Goal: Information Seeking & Learning: Learn about a topic

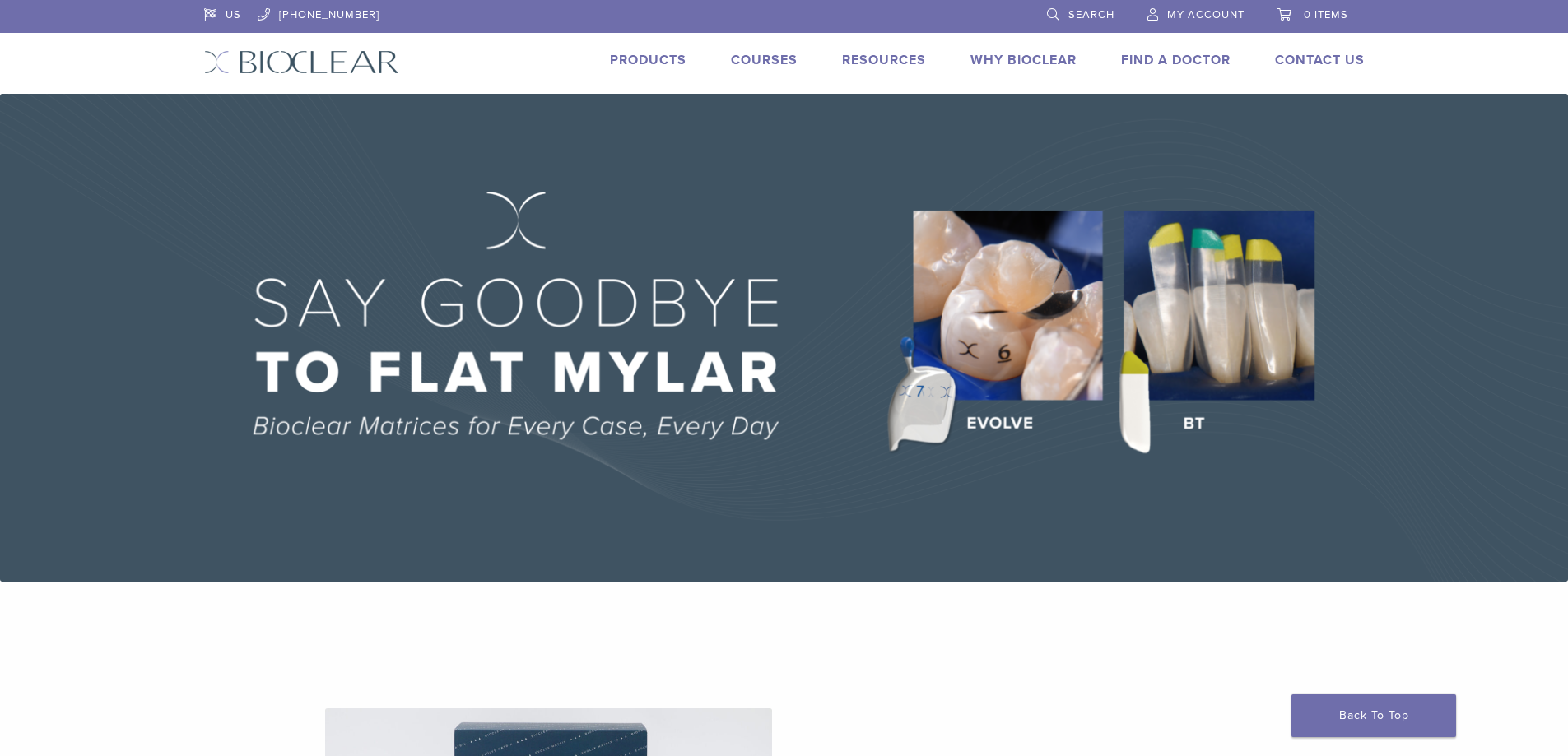
click at [652, 54] on link "Products" at bounding box center [648, 60] width 77 height 16
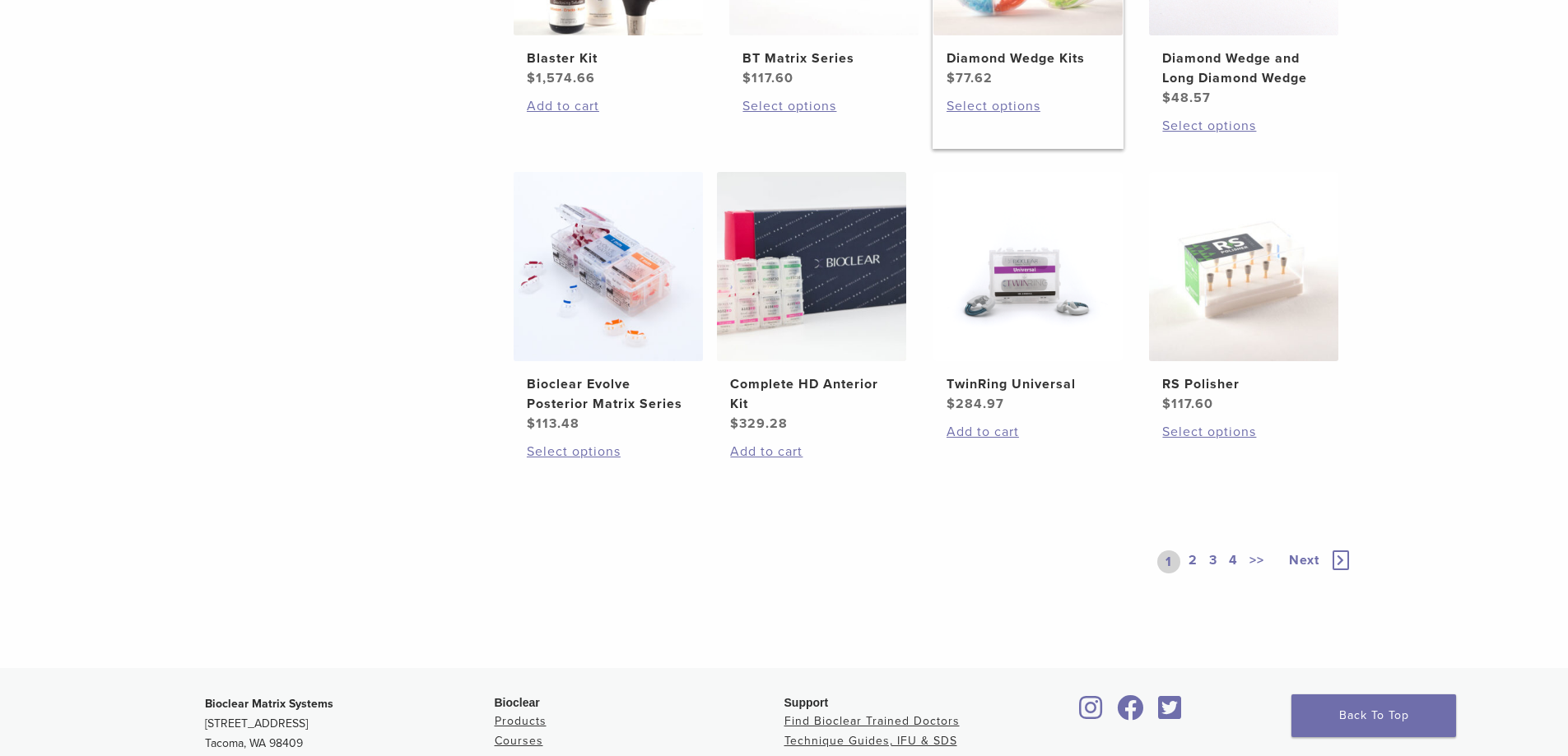
scroll to position [658, 0]
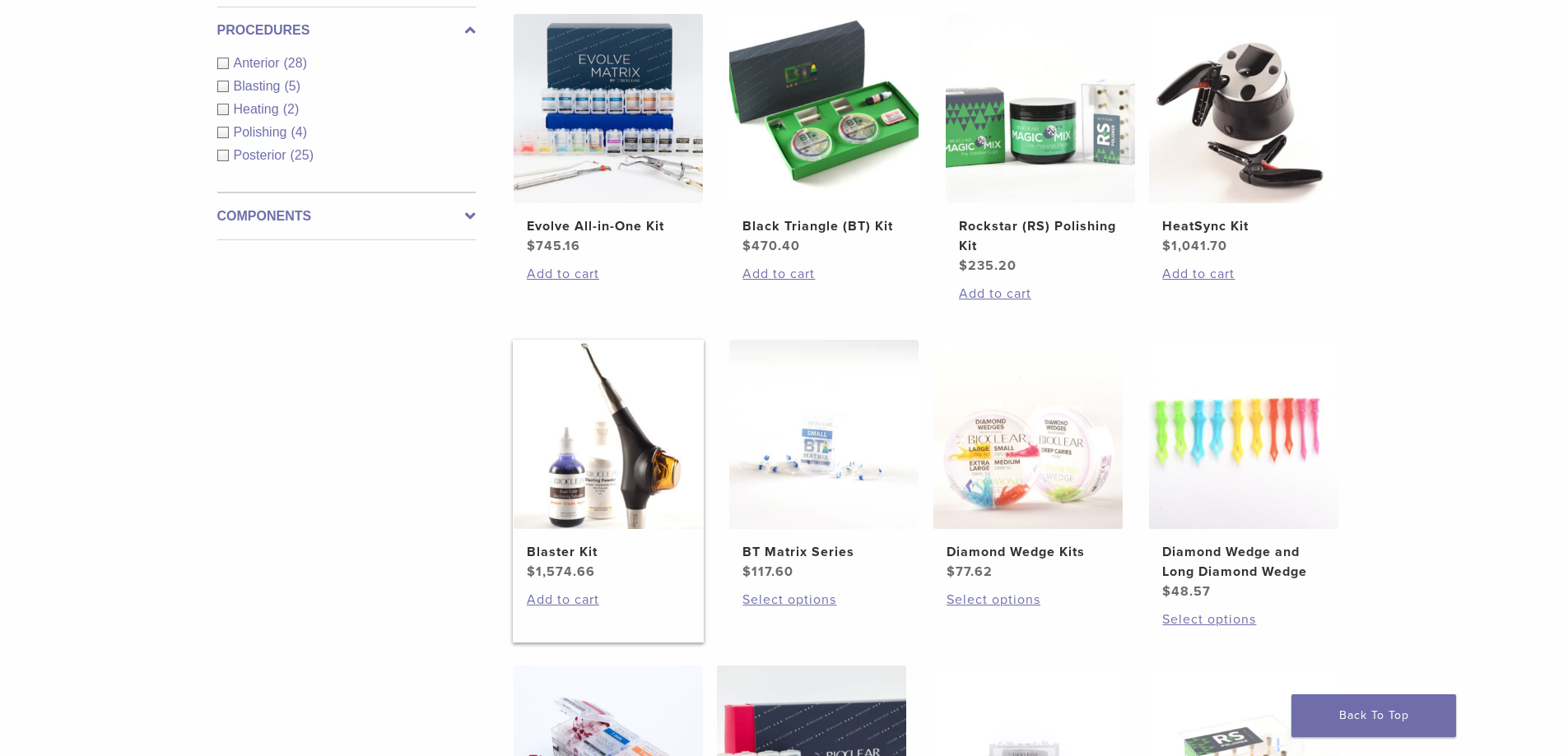
click at [627, 479] on img at bounding box center [609, 434] width 189 height 189
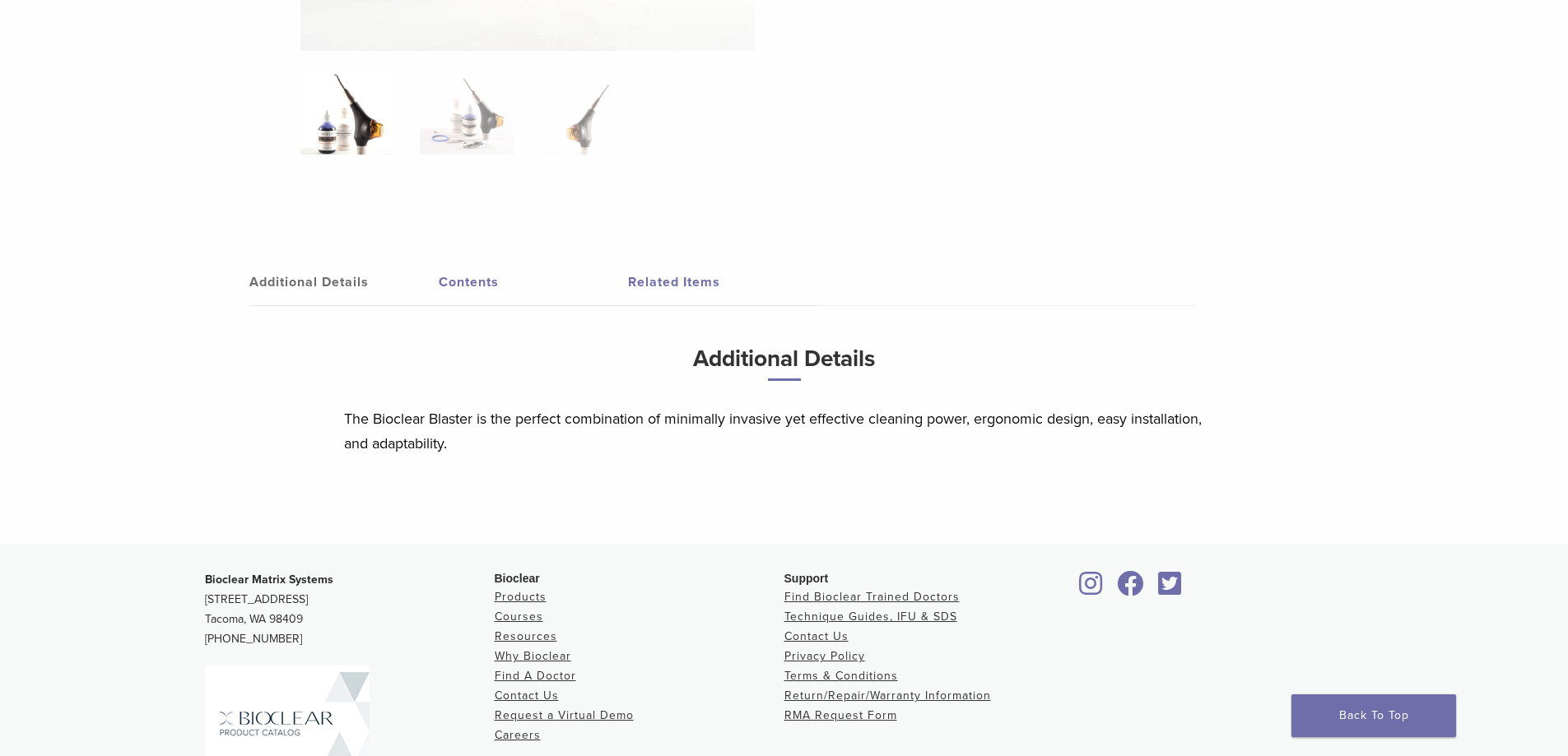
scroll to position [823, 0]
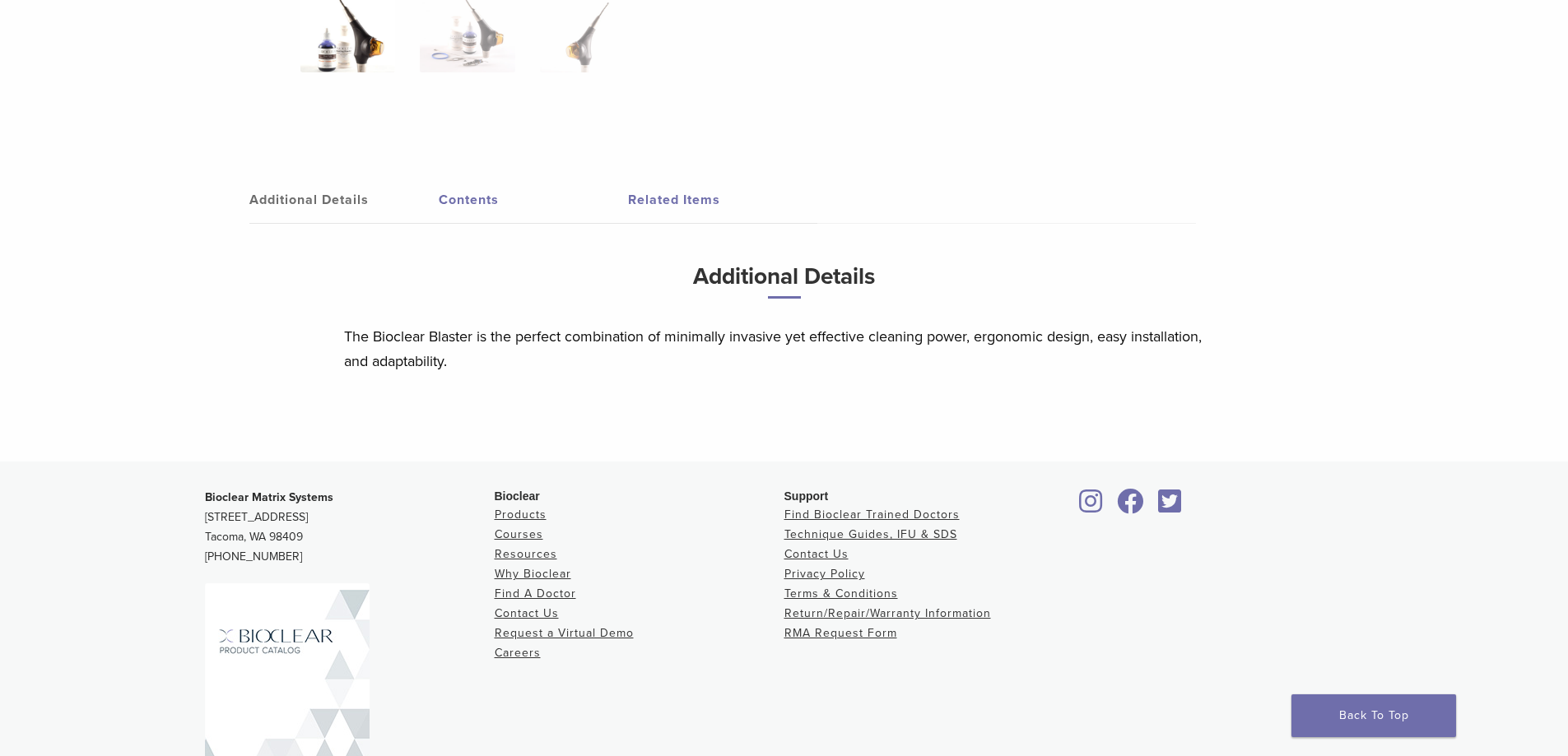
drag, startPoint x: 646, startPoint y: 198, endPoint x: 705, endPoint y: 221, distance: 63.3
click at [647, 198] on link "Related Items" at bounding box center [723, 200] width 189 height 46
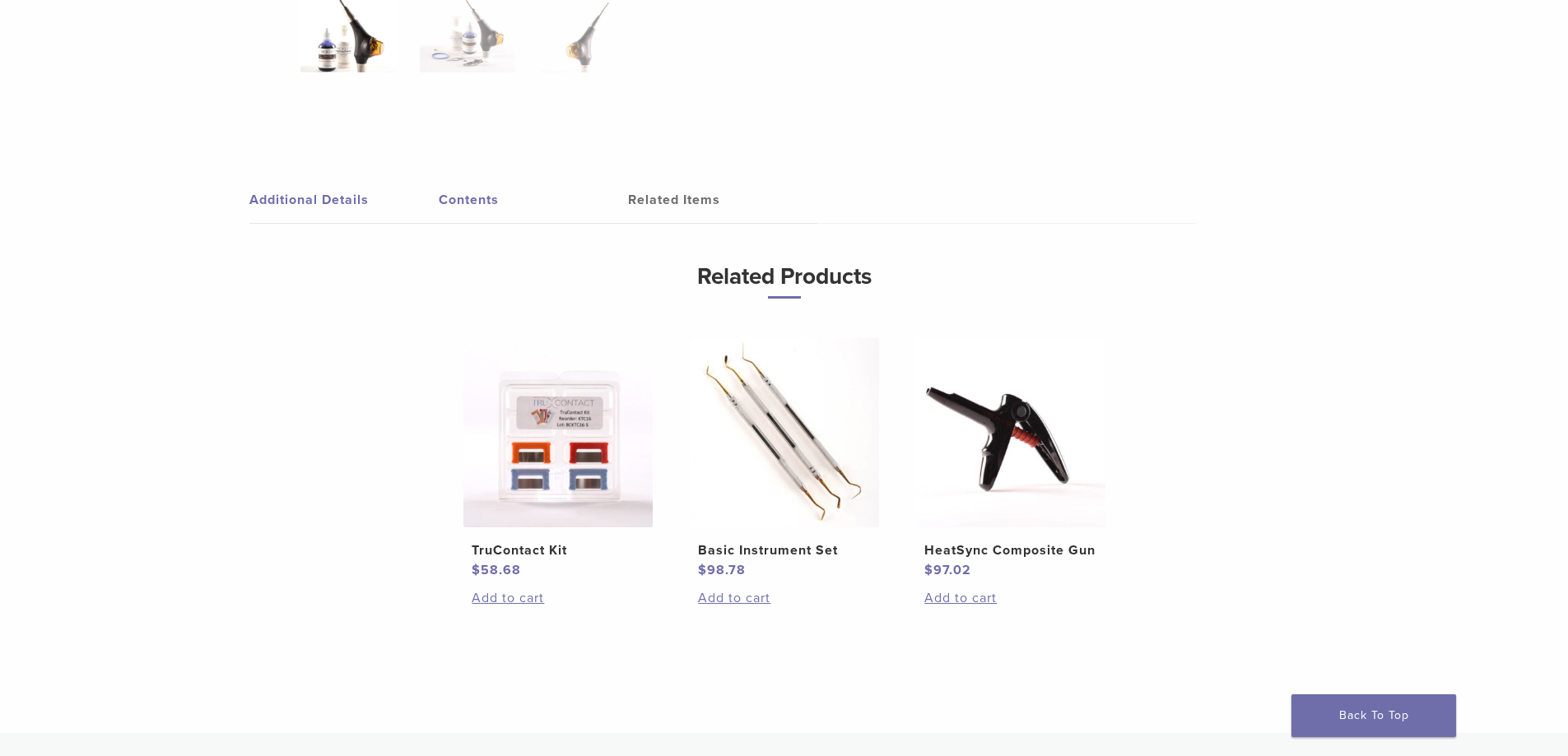
click at [442, 195] on link "Contents" at bounding box center [533, 200] width 189 height 46
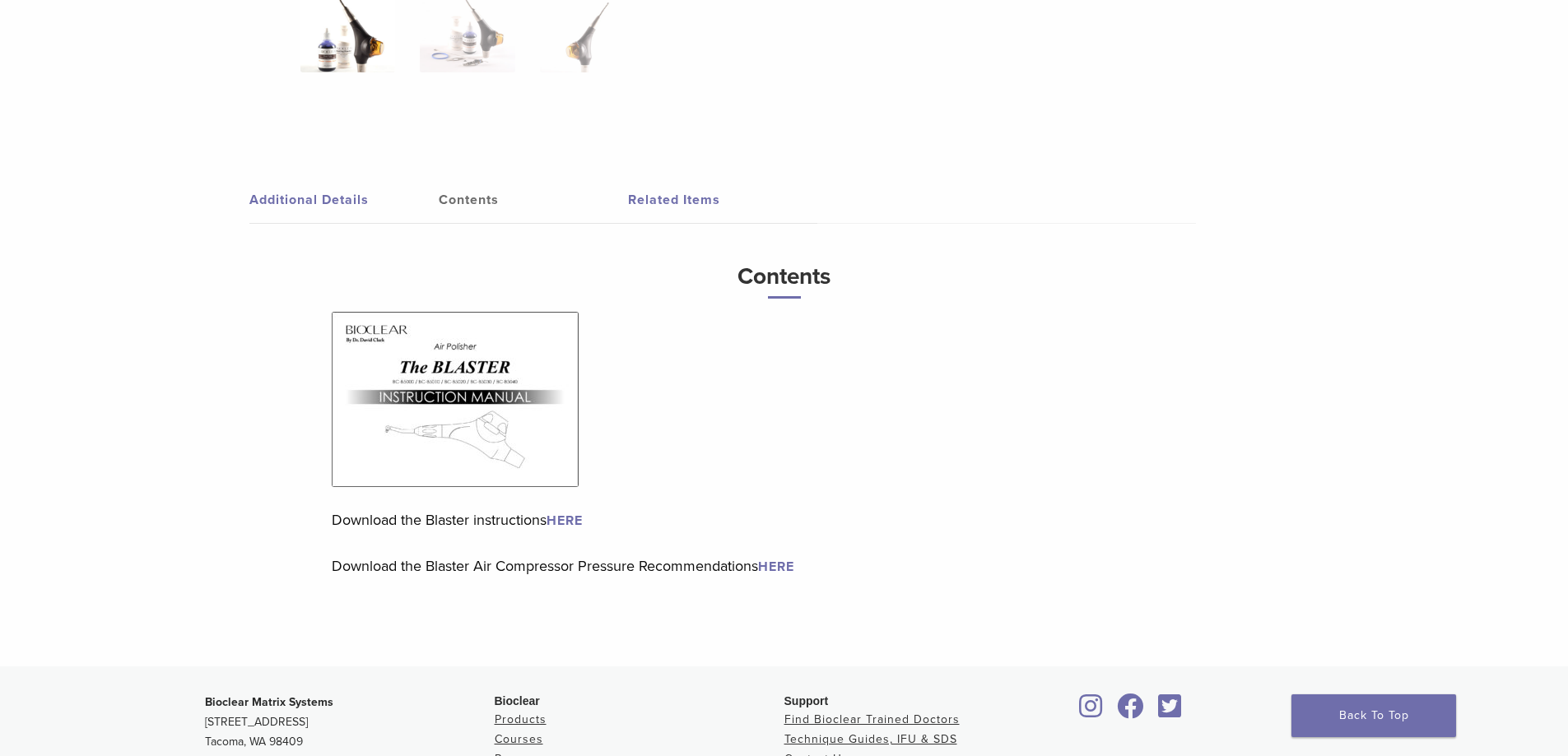
click at [287, 199] on link "Additional Details" at bounding box center [344, 200] width 189 height 46
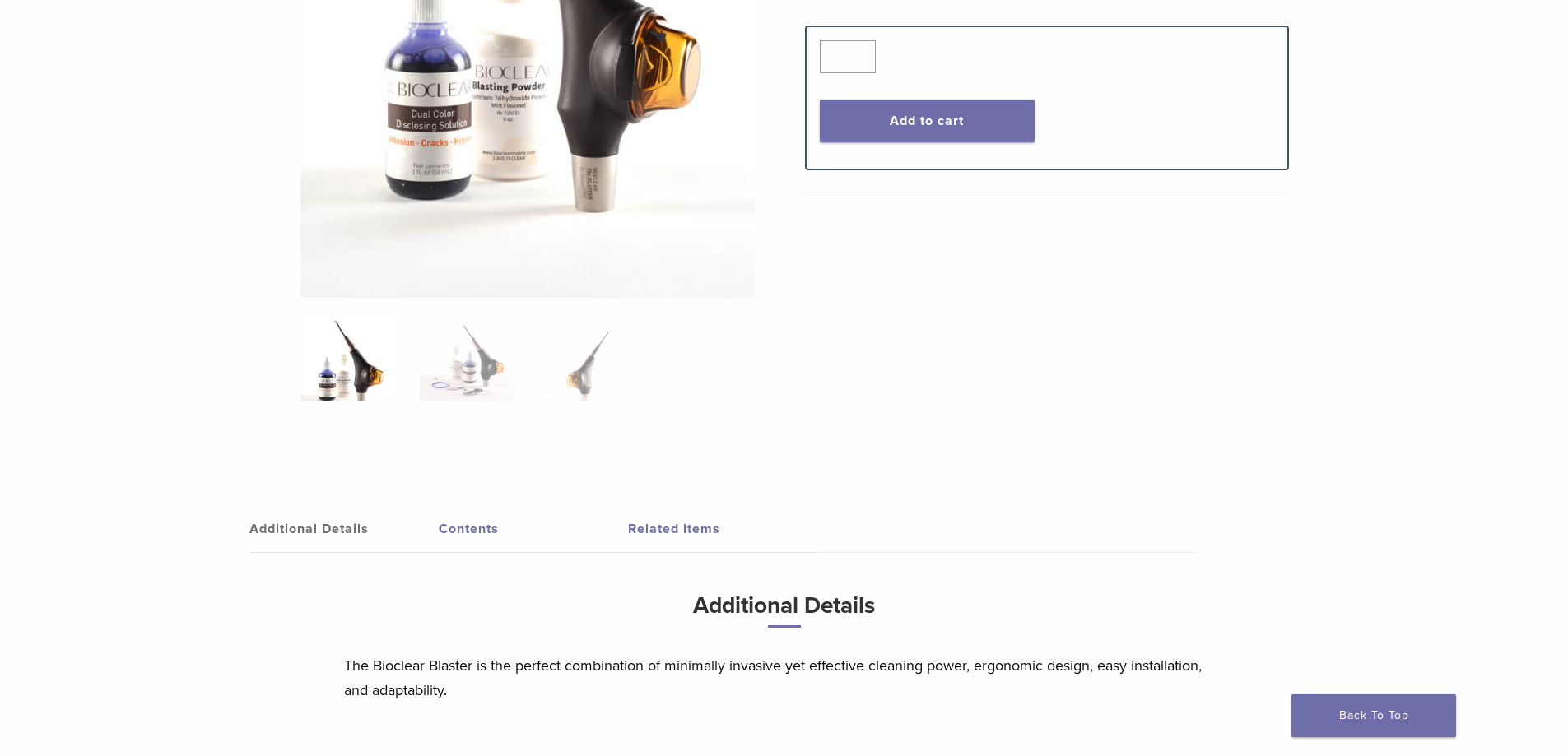
scroll to position [411, 0]
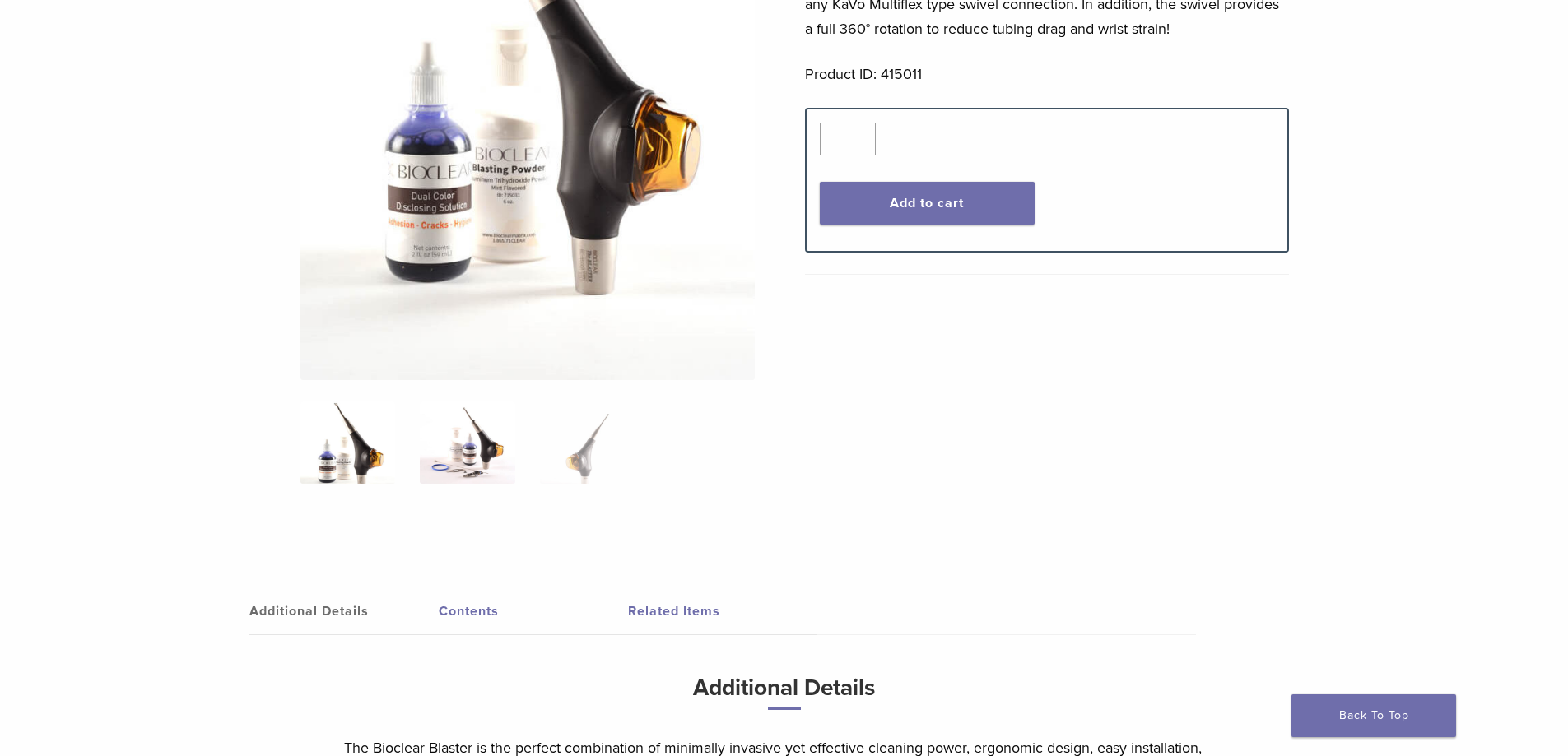
click at [499, 451] on img at bounding box center [467, 443] width 95 height 82
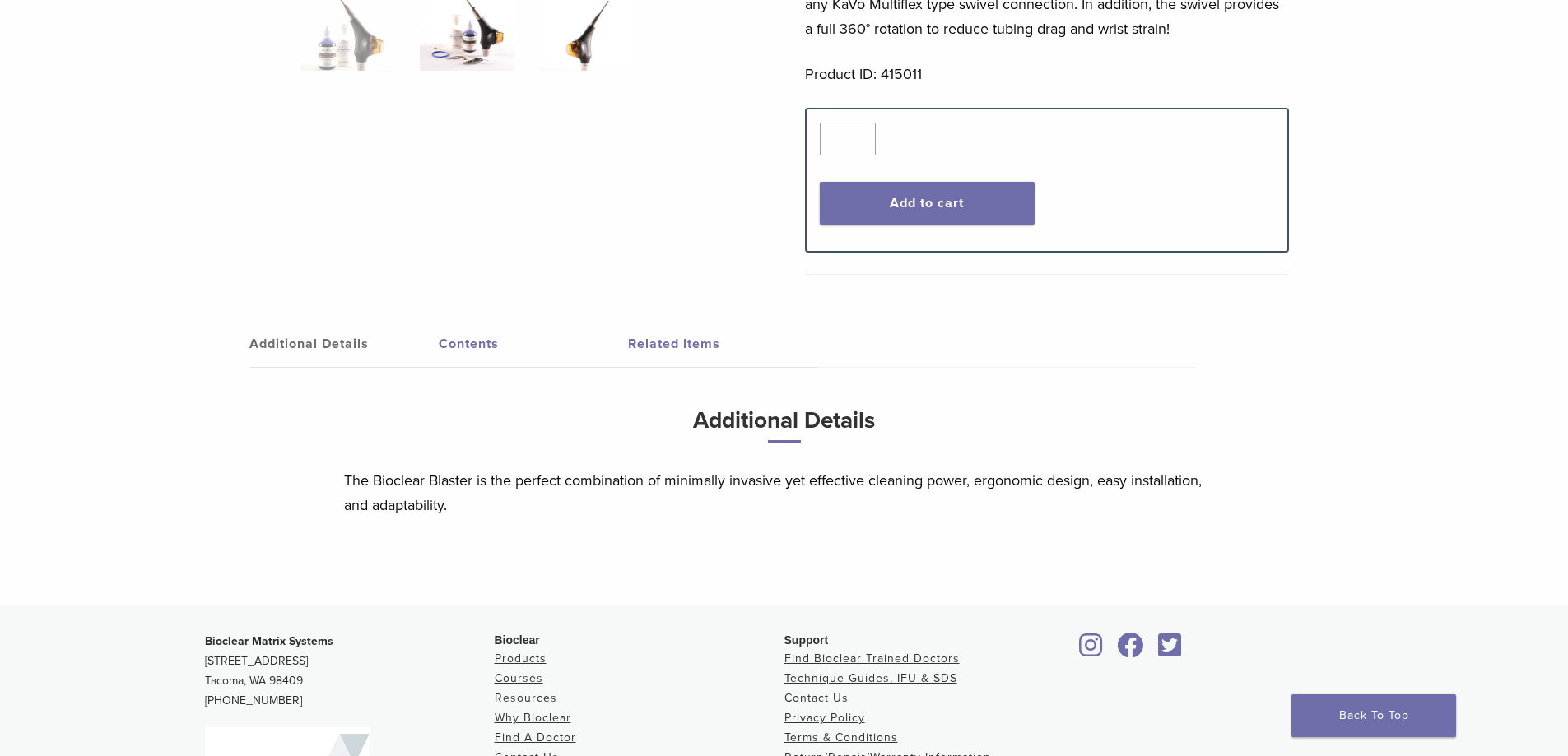
scroll to position [0, 0]
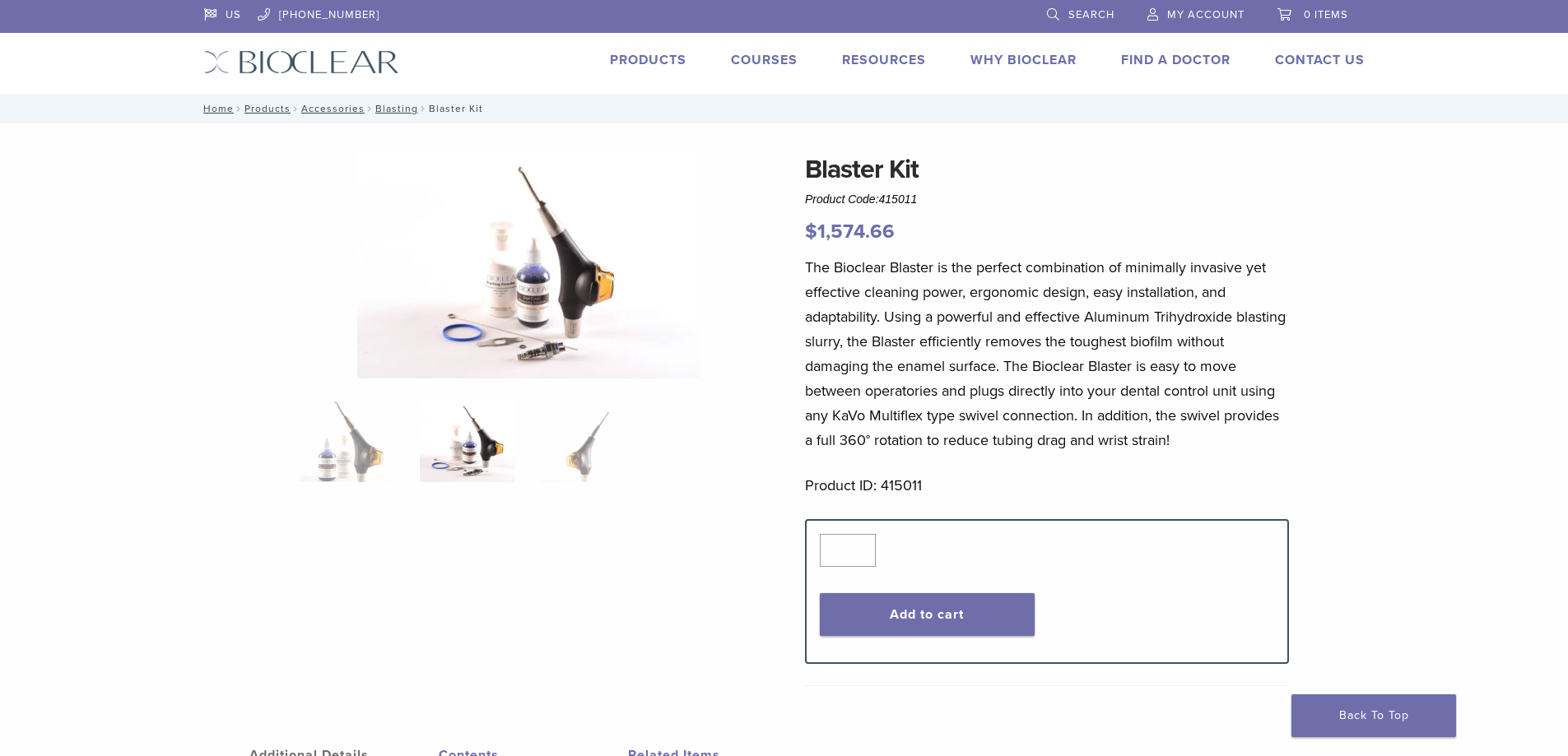
click at [541, 329] on img at bounding box center [528, 264] width 342 height 229
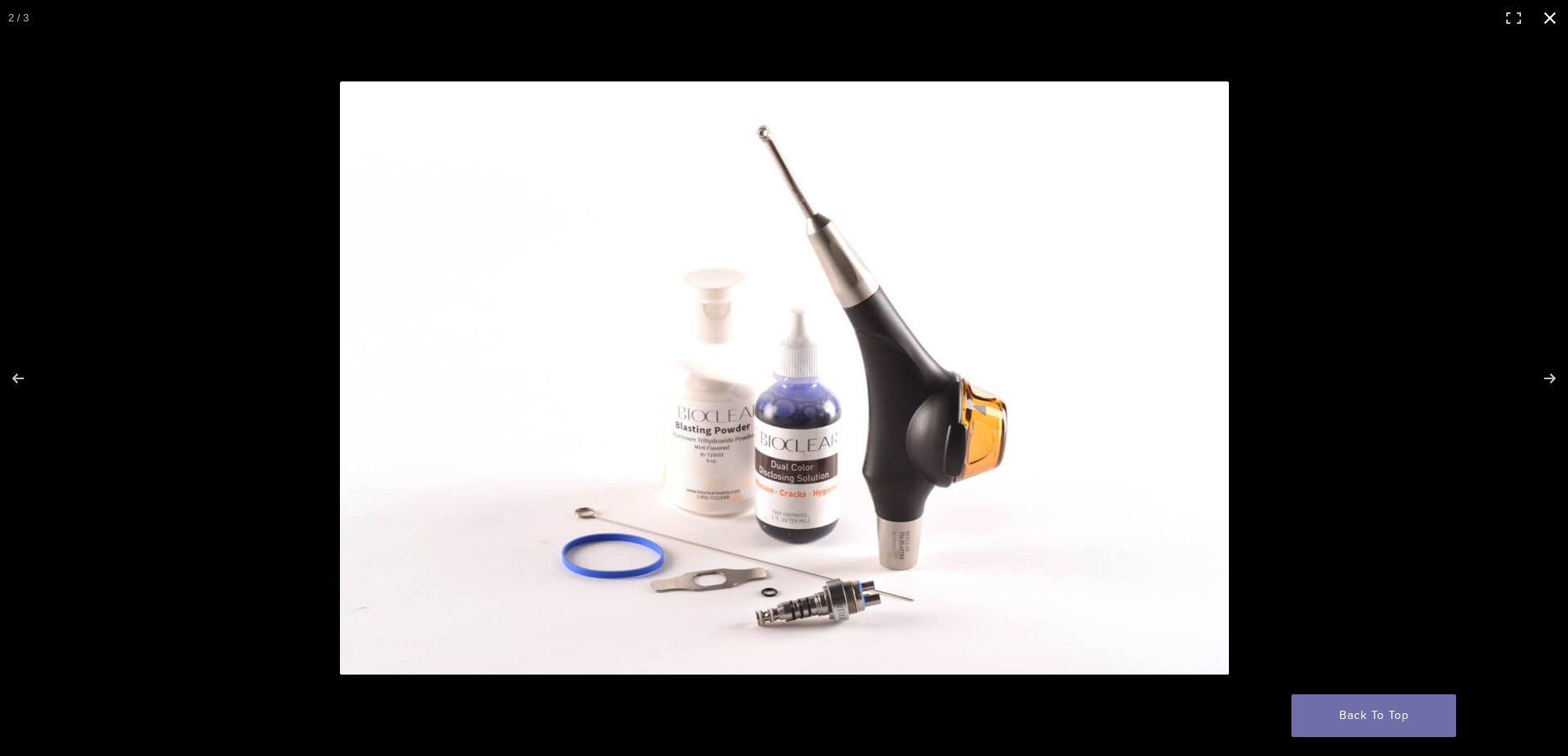
click at [106, 67] on div at bounding box center [784, 378] width 1568 height 756
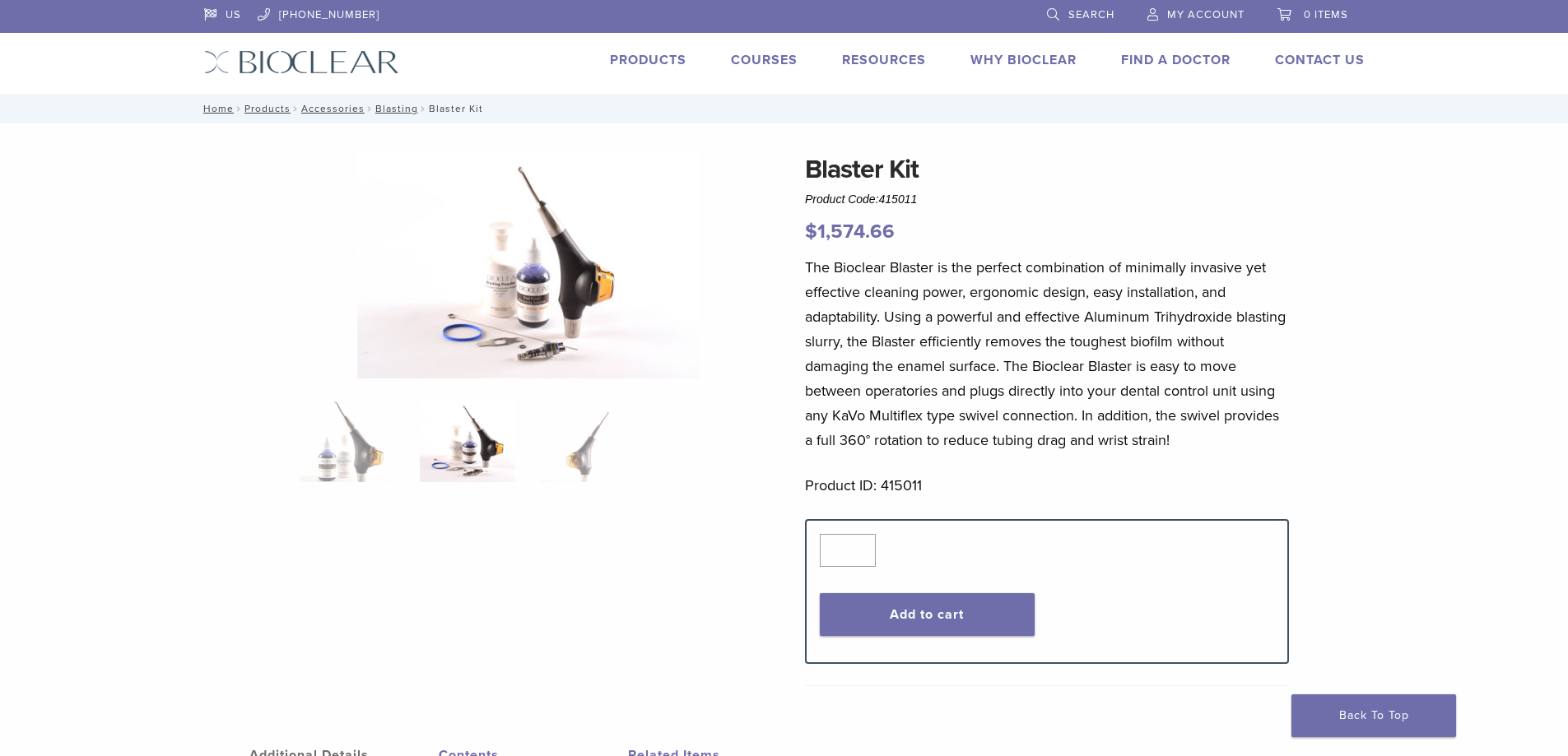
click at [630, 56] on link "Products" at bounding box center [648, 60] width 77 height 16
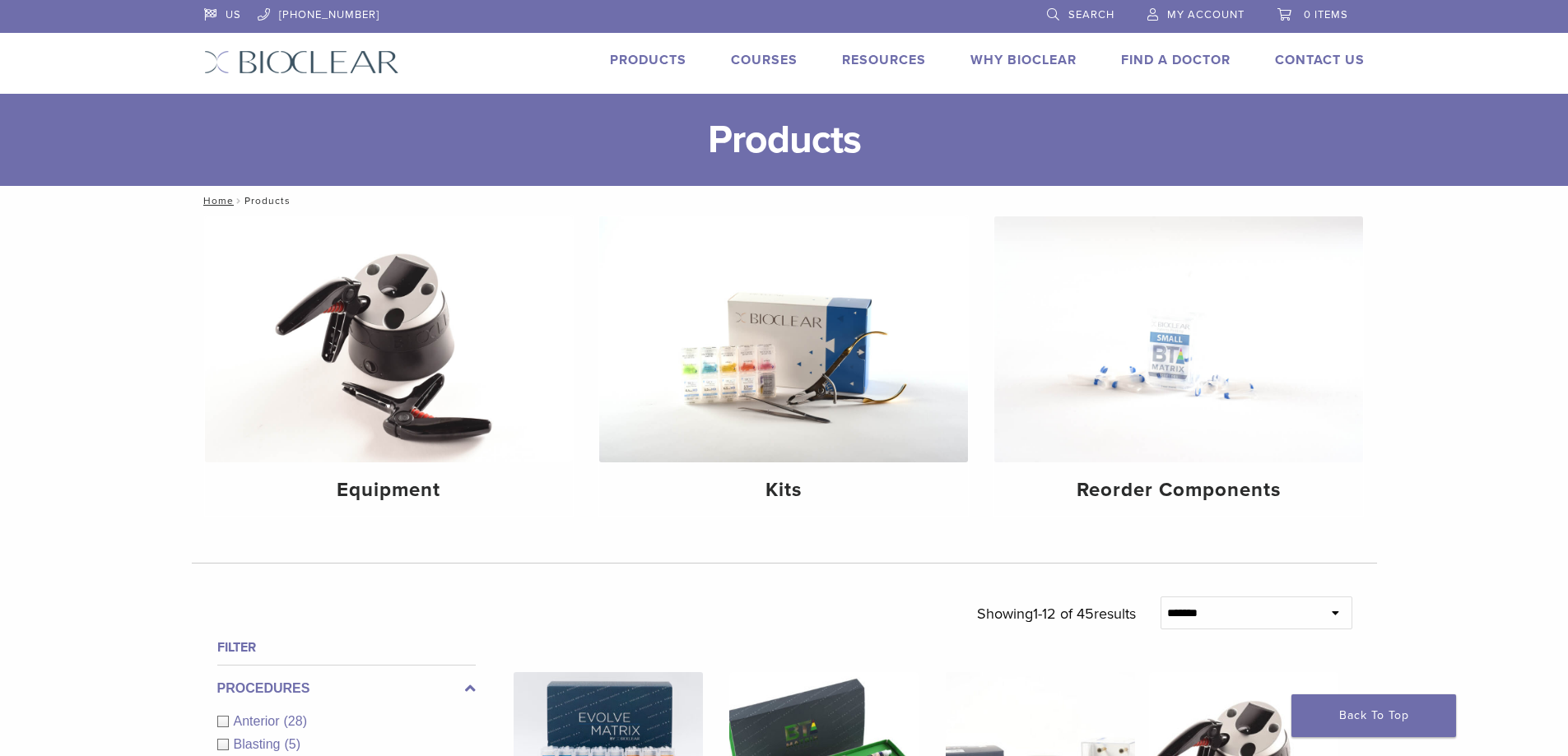
scroll to position [329, 0]
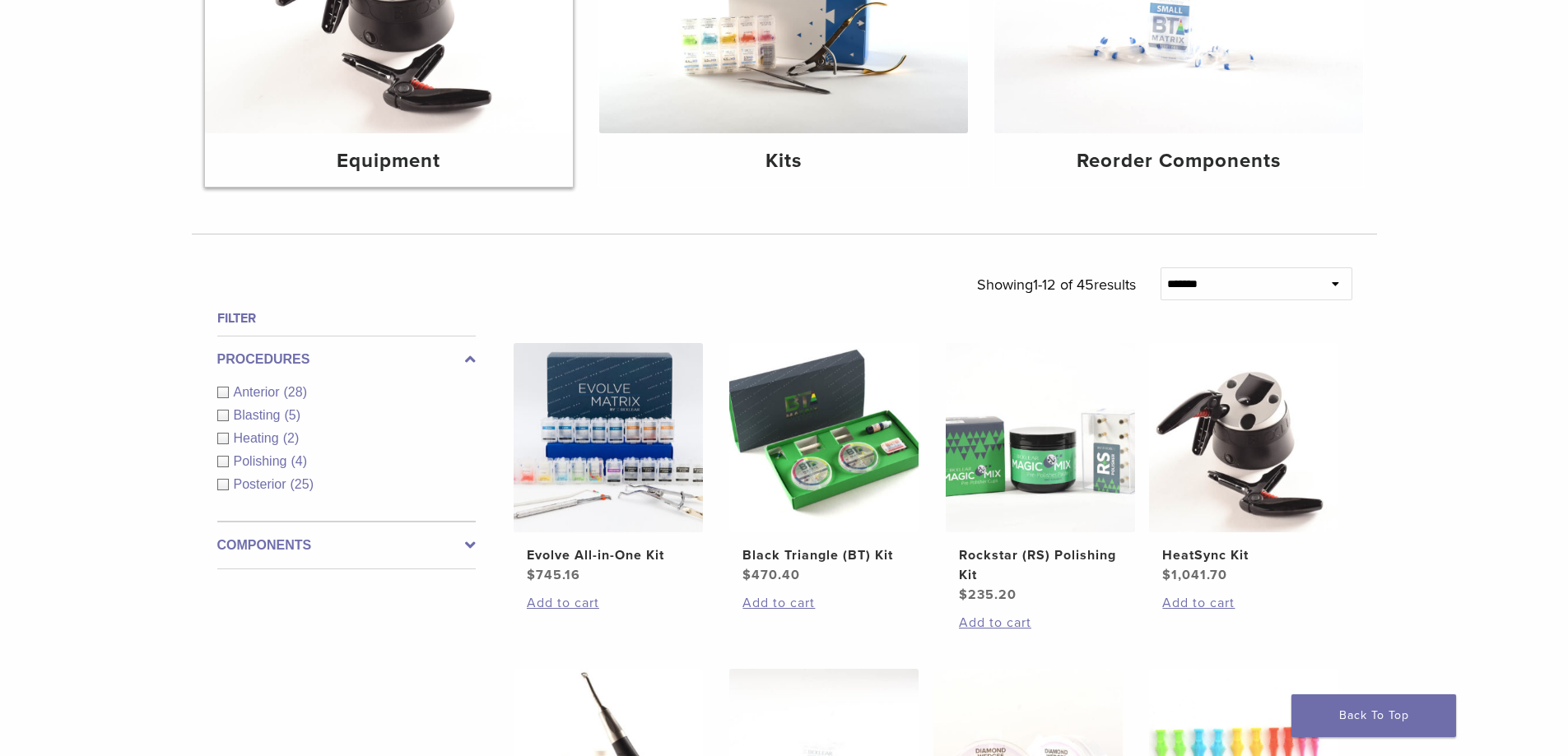
click at [387, 172] on h4 "Equipment" at bounding box center [389, 161] width 342 height 30
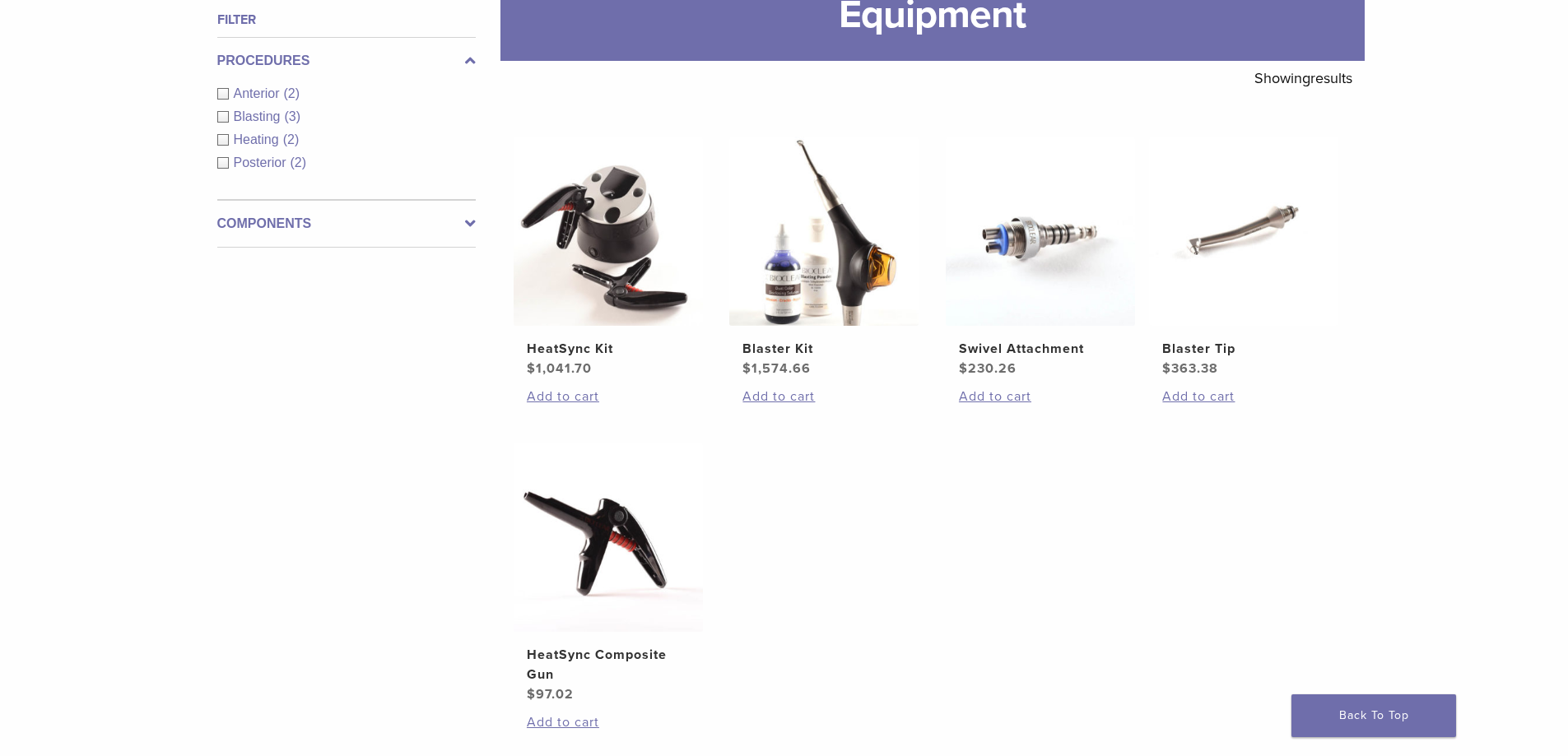
scroll to position [165, 0]
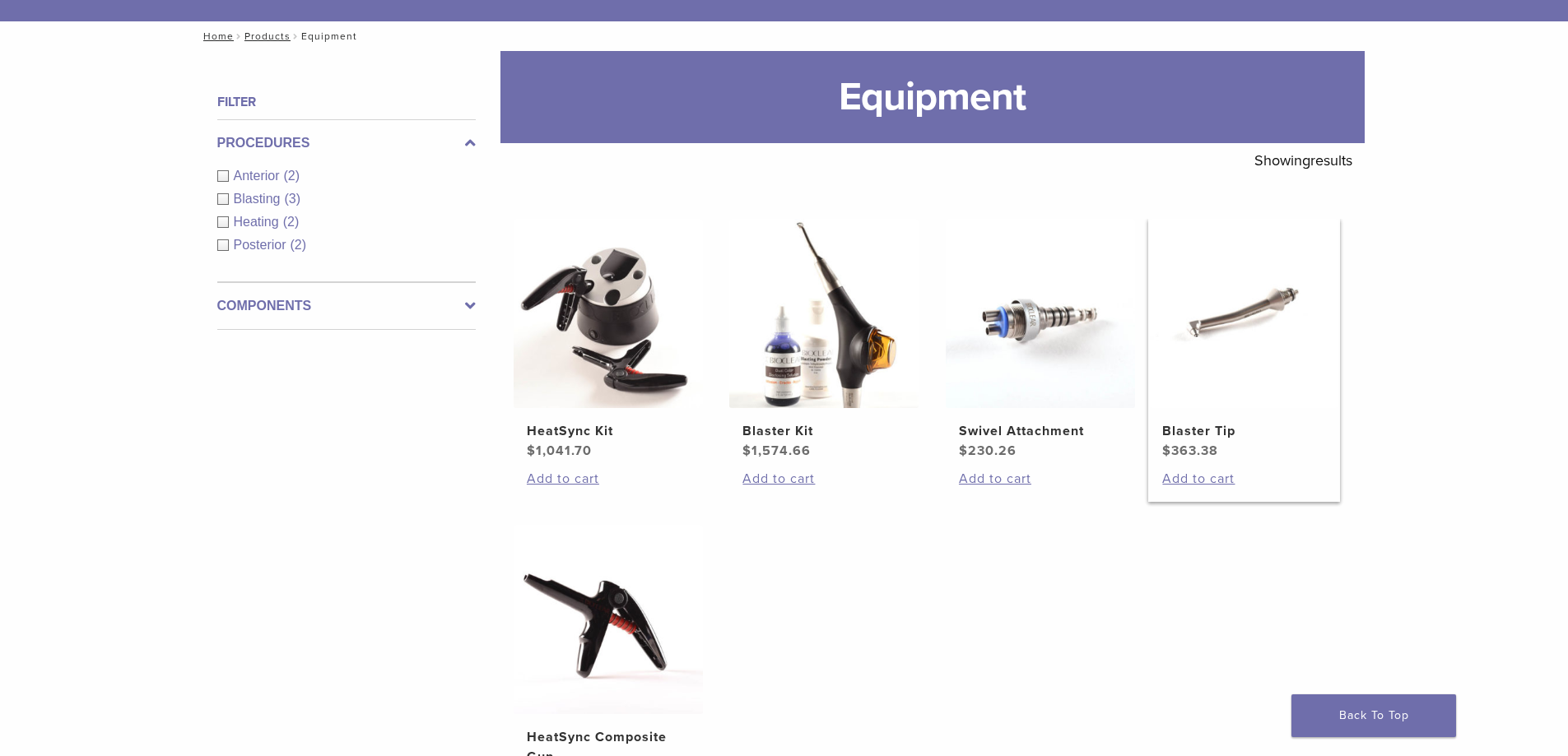
click at [1200, 439] on h2 "Blaster Tip" at bounding box center [1243, 431] width 163 height 20
